Goal: Find contact information: Find contact information

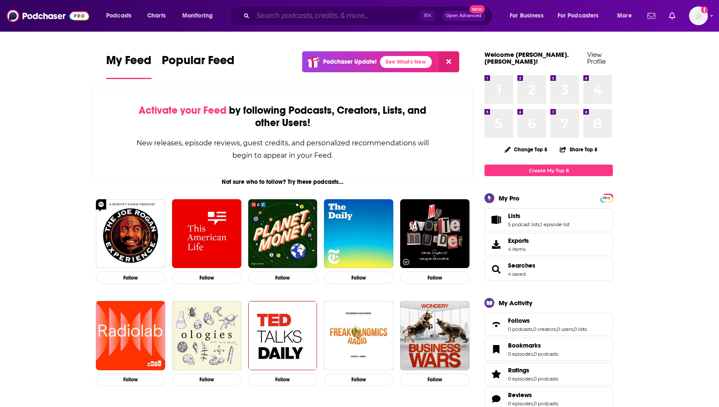
click at [310, 15] on input "Search podcasts, credits, & more..." at bounding box center [336, 16] width 166 height 14
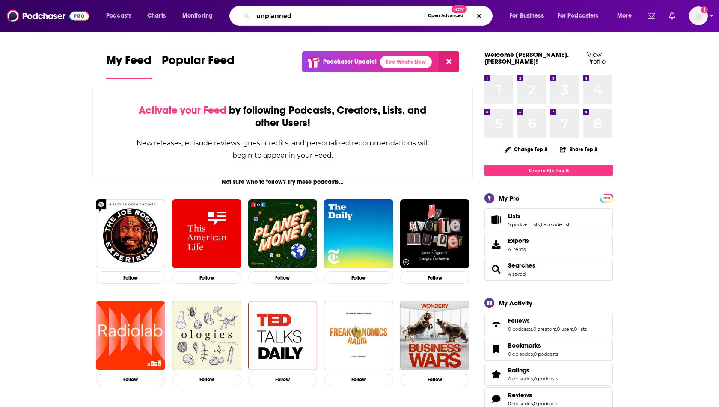
type input "unplanned"
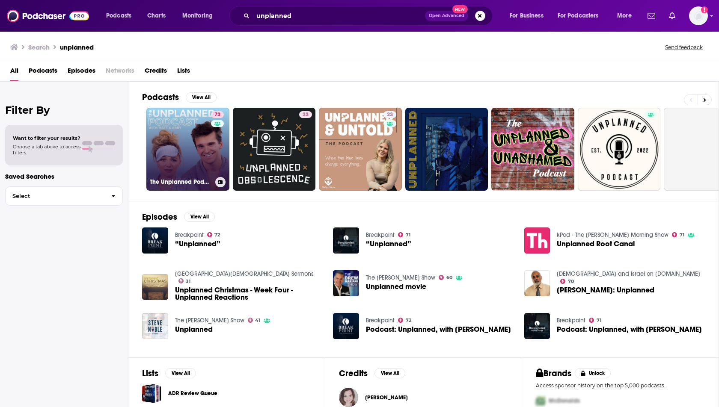
click at [165, 139] on link "73 The Unplanned Podcast with [PERSON_NAME] & [PERSON_NAME]" at bounding box center [187, 149] width 83 height 83
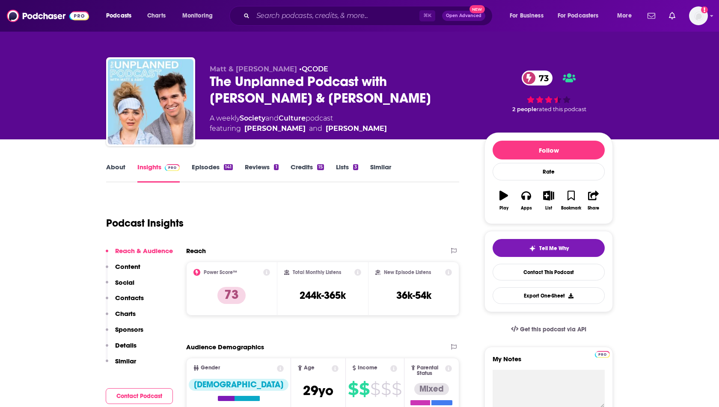
click at [122, 297] on p "Contacts" at bounding box center [129, 298] width 29 height 8
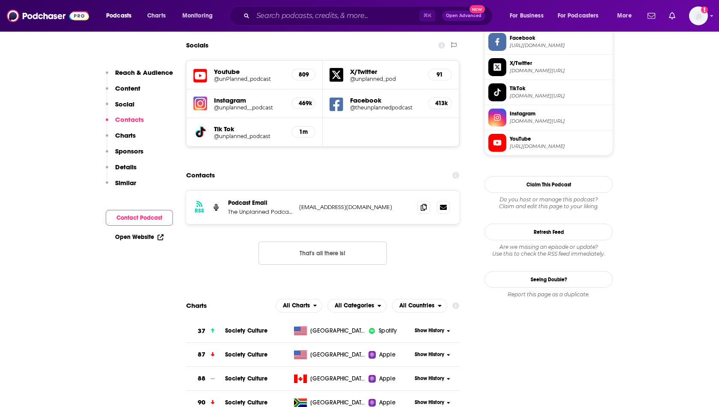
scroll to position [750, 0]
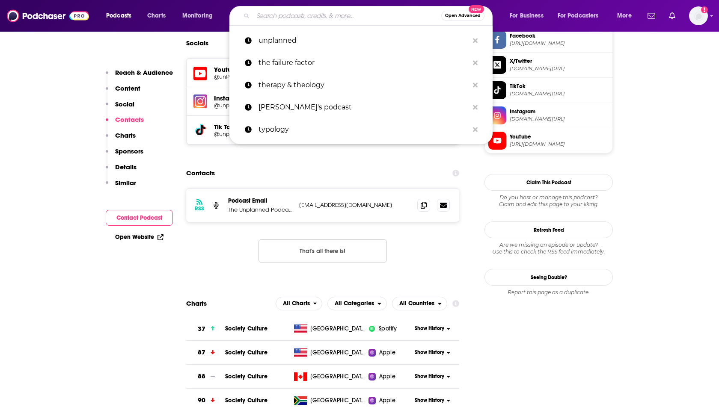
click at [316, 18] on input "Search podcasts, credits, & more..." at bounding box center [347, 16] width 188 height 14
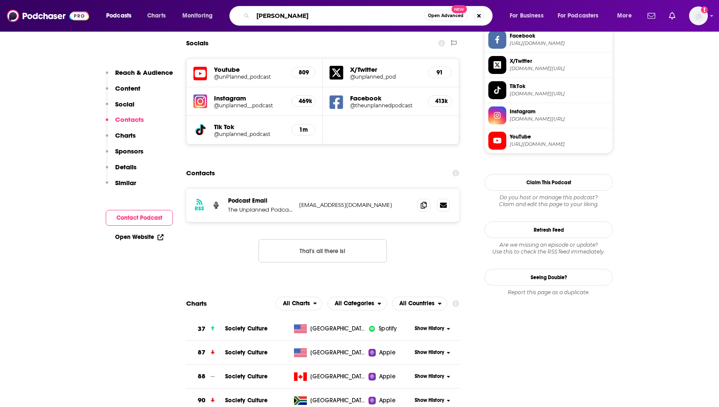
type input "[PERSON_NAME]"
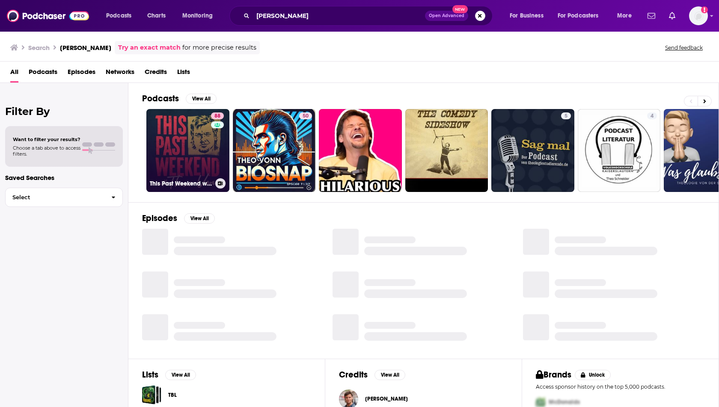
click at [178, 166] on link "88 This Past Weekend w/ [PERSON_NAME]" at bounding box center [187, 150] width 83 height 83
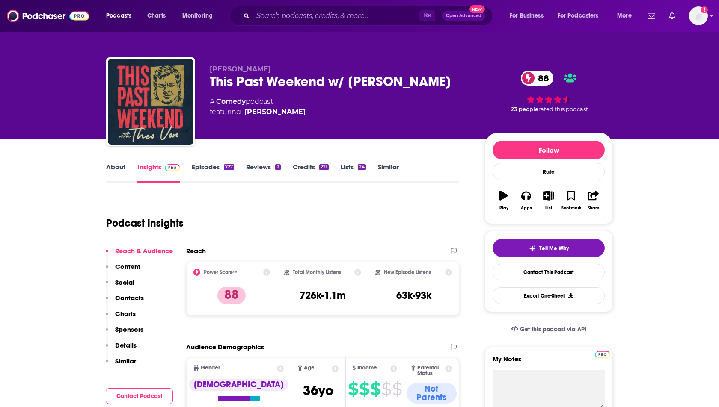
click at [123, 294] on p "Contacts" at bounding box center [129, 298] width 29 height 8
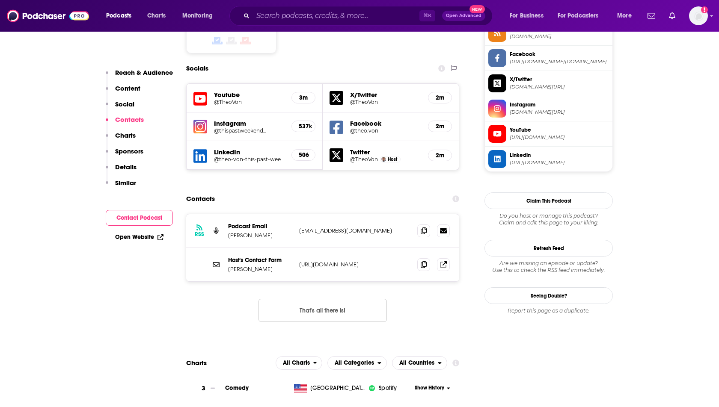
scroll to position [741, 0]
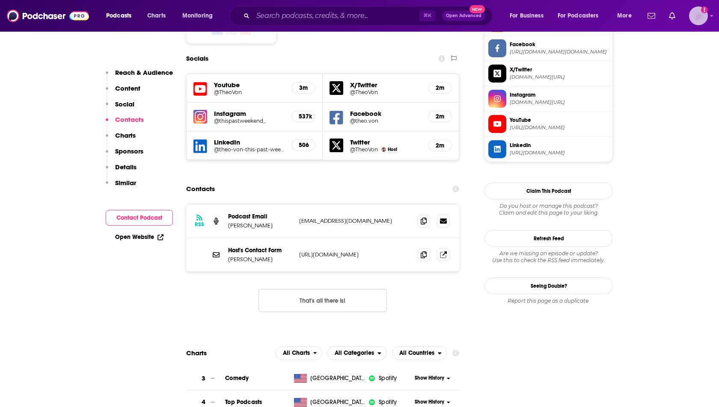
click at [694, 20] on img "Logged in as heidi.egloff" at bounding box center [698, 15] width 19 height 19
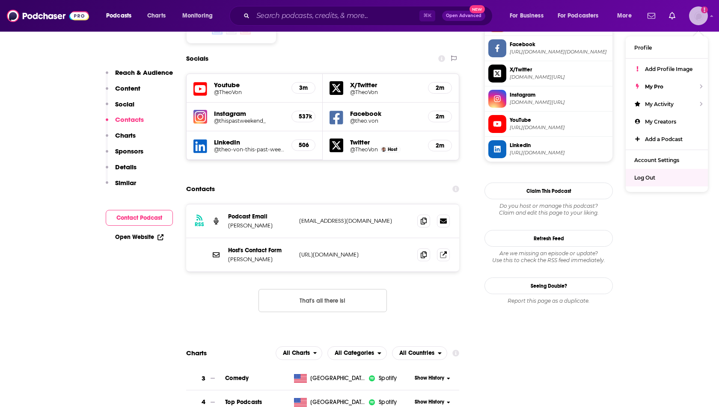
click at [638, 175] on span "Log Out" at bounding box center [644, 178] width 21 height 6
